Goal: Task Accomplishment & Management: Use online tool/utility

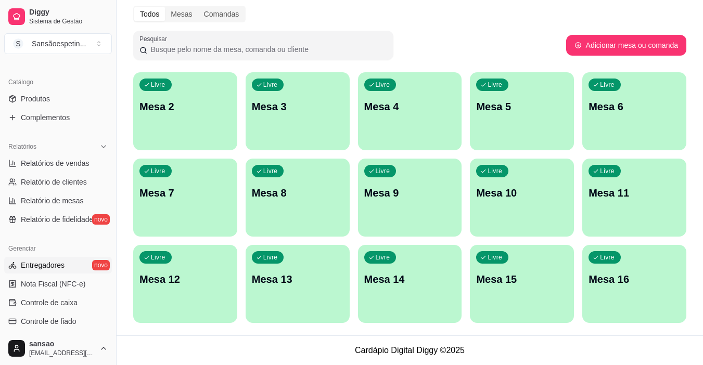
scroll to position [260, 0]
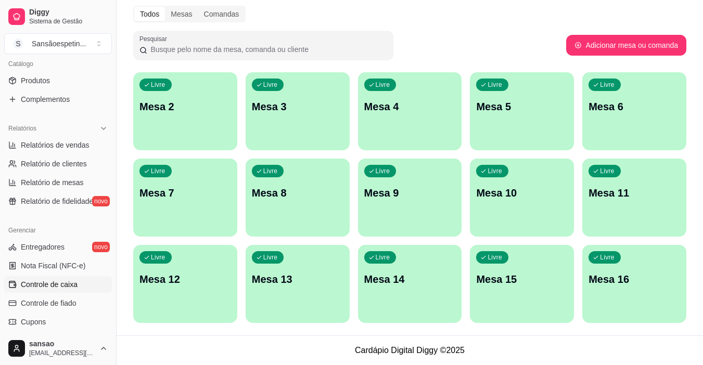
click at [50, 286] on span "Controle de caixa" at bounding box center [49, 284] width 57 height 10
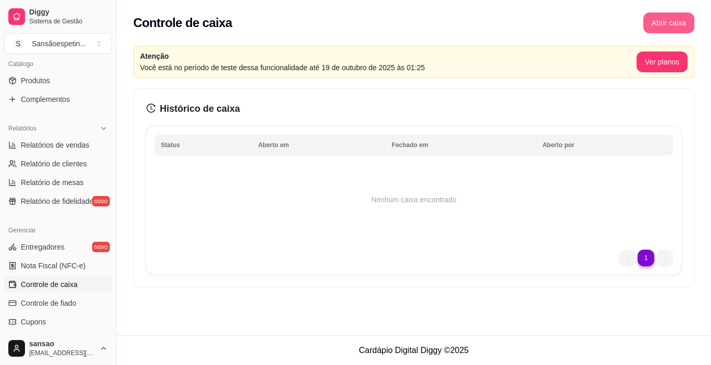
click at [680, 21] on button "Abrir caixa" at bounding box center [668, 22] width 51 height 21
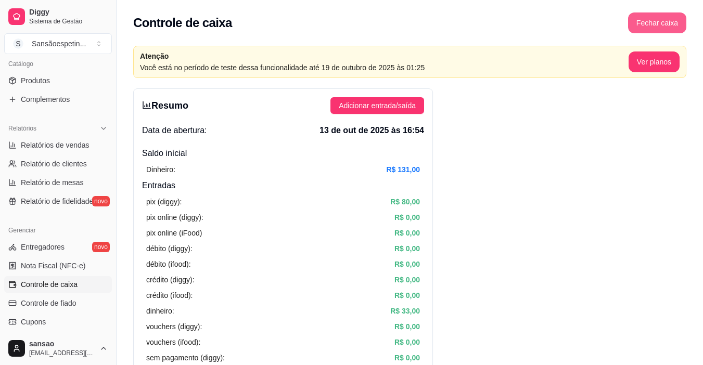
click at [659, 12] on button "Fechar caixa" at bounding box center [657, 22] width 58 height 21
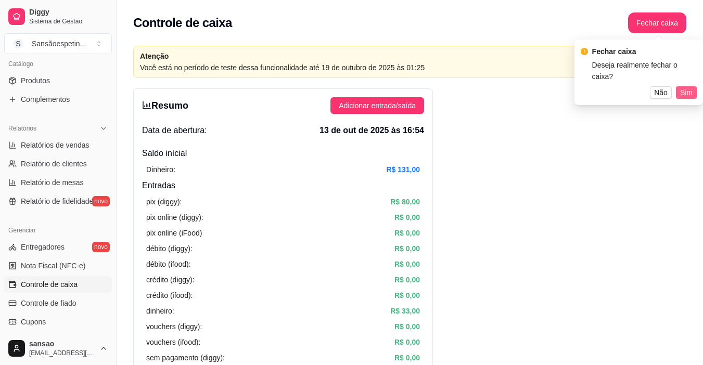
click at [695, 86] on button "Sim" at bounding box center [686, 92] width 21 height 12
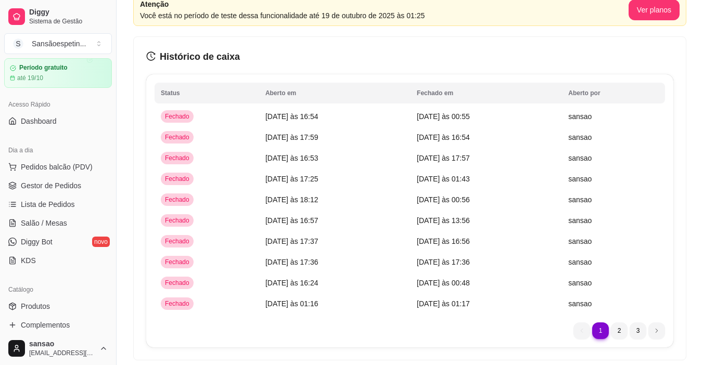
scroll to position [156, 0]
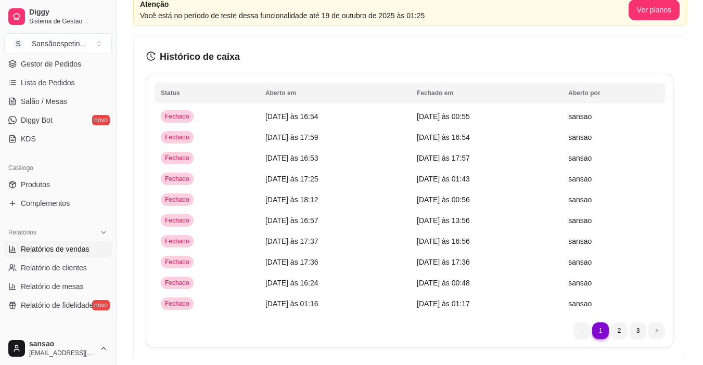
click at [65, 247] on span "Relatórios de vendas" at bounding box center [55, 249] width 69 height 10
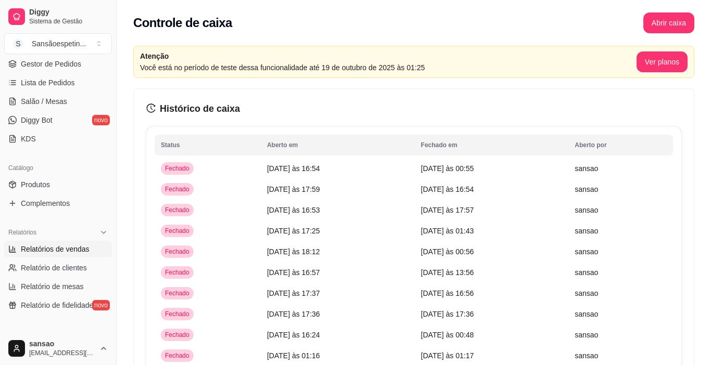
select select "ALL"
select select "0"
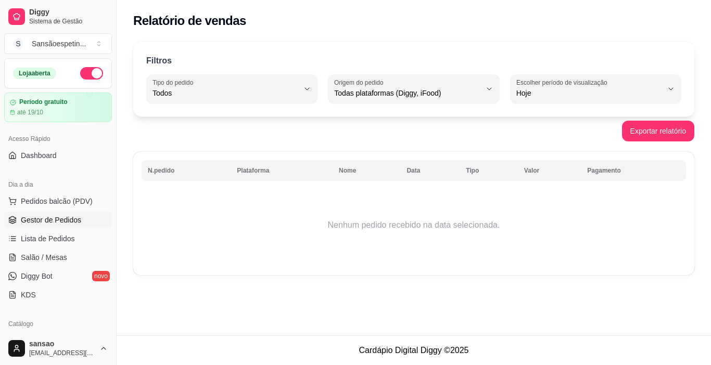
click at [40, 217] on span "Gestor de Pedidos" at bounding box center [51, 220] width 60 height 10
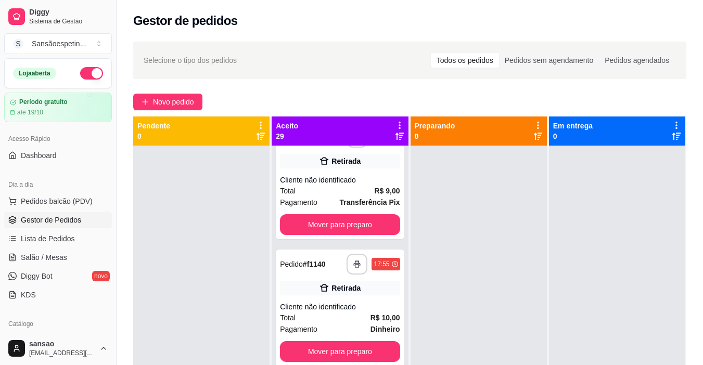
scroll to position [3350, 0]
